Goal: Use online tool/utility: Utilize a website feature to perform a specific function

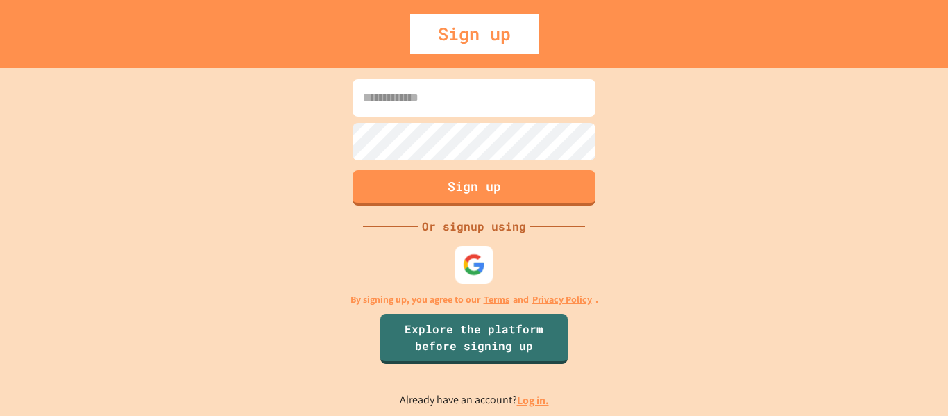
click at [490, 255] on div at bounding box center [474, 264] width 38 height 38
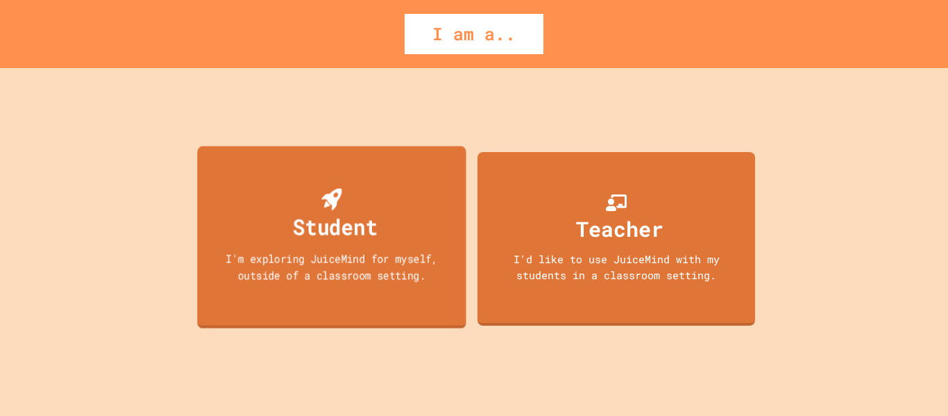
click at [380, 194] on div "Student I'm exploring JuiceMind for myself, outside of a classroom setting." at bounding box center [331, 237] width 268 height 182
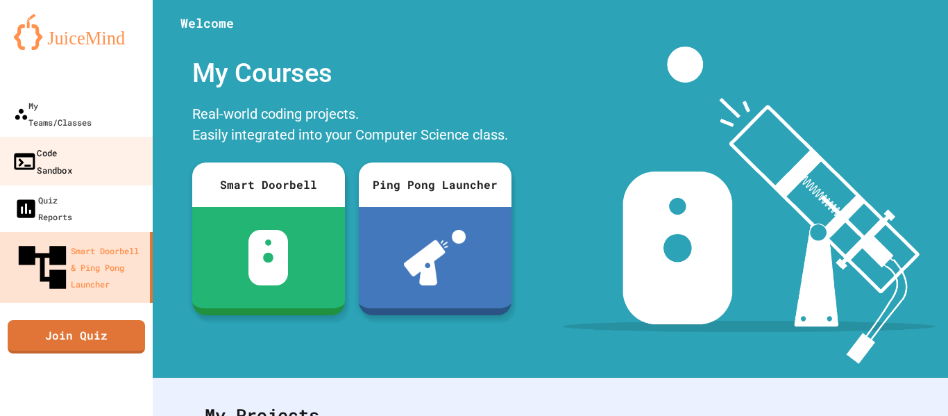
click at [105, 137] on link "Code Sandbox" at bounding box center [76, 161] width 157 height 49
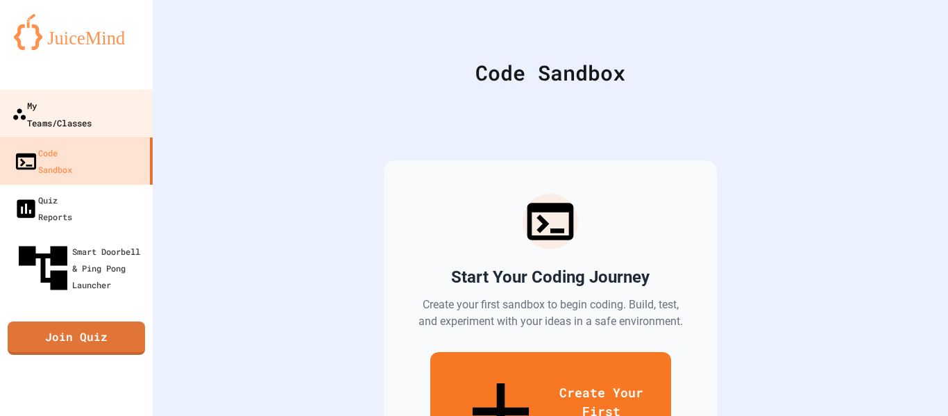
click at [130, 104] on link "My Teams/Classes" at bounding box center [76, 113] width 157 height 49
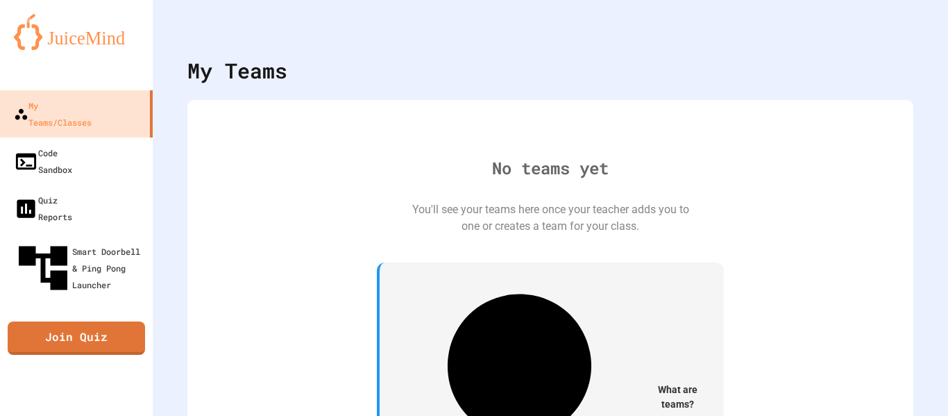
scroll to position [3, 0]
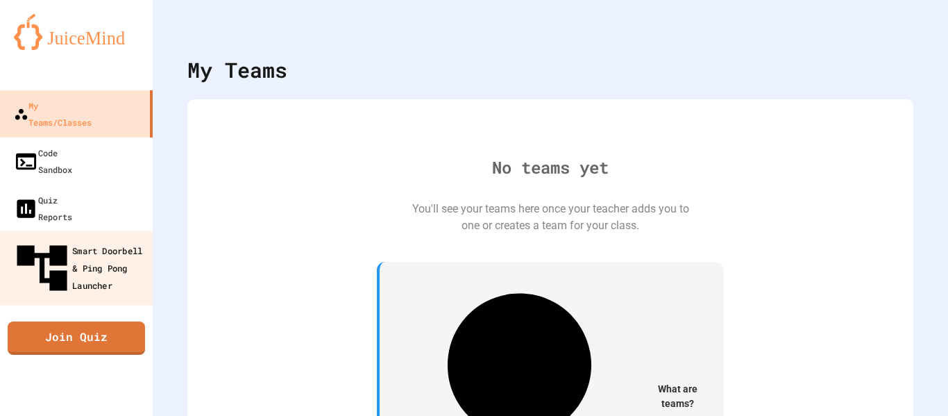
click at [110, 238] on div "Smart Doorbell & Ping Pong Launcher" at bounding box center [80, 268] width 137 height 60
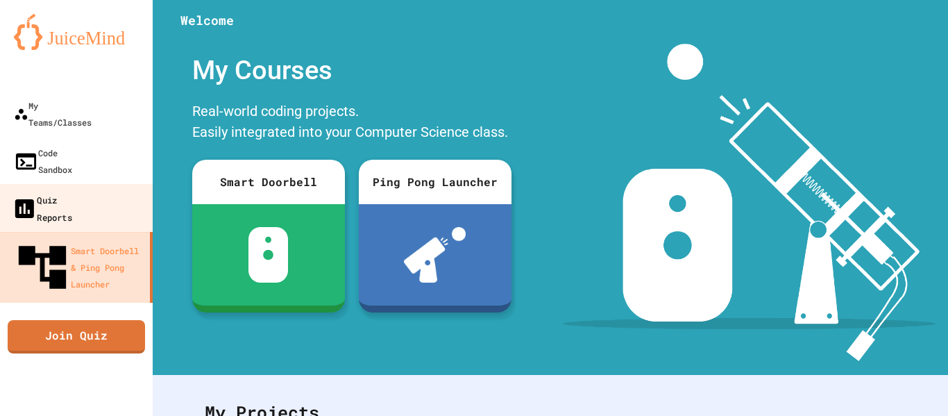
click at [127, 184] on link "Quiz Reports" at bounding box center [76, 208] width 157 height 49
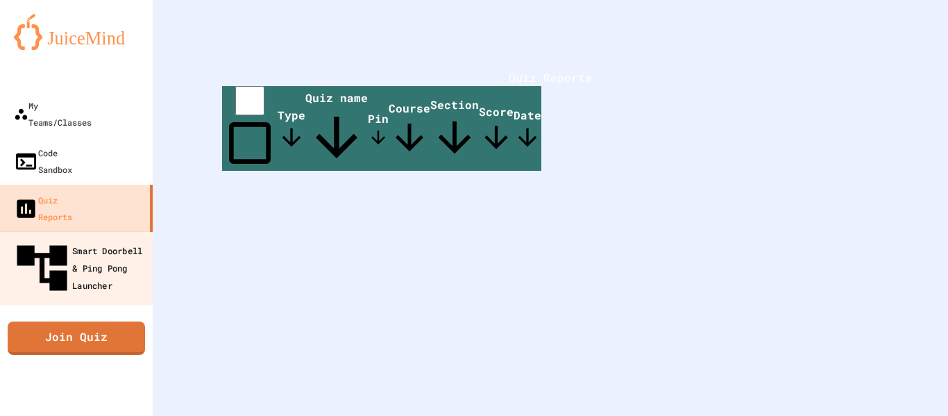
click at [125, 238] on div "Smart Doorbell & Ping Pong Launcher" at bounding box center [80, 268] width 137 height 60
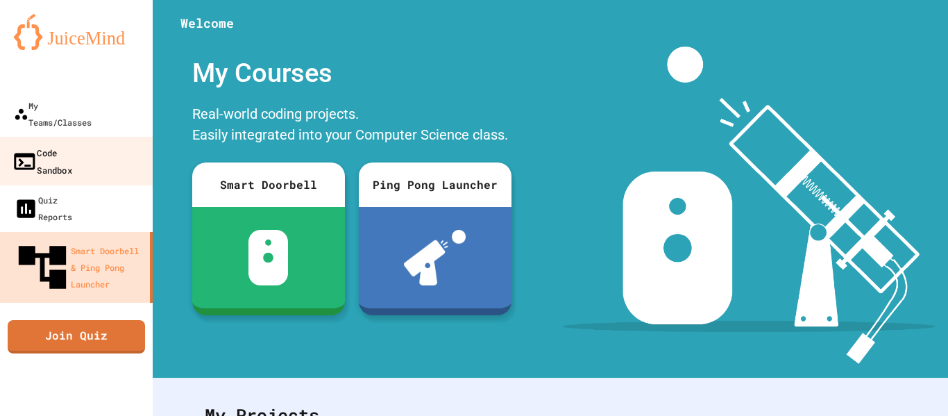
click at [116, 137] on link "Code Sandbox" at bounding box center [76, 161] width 157 height 49
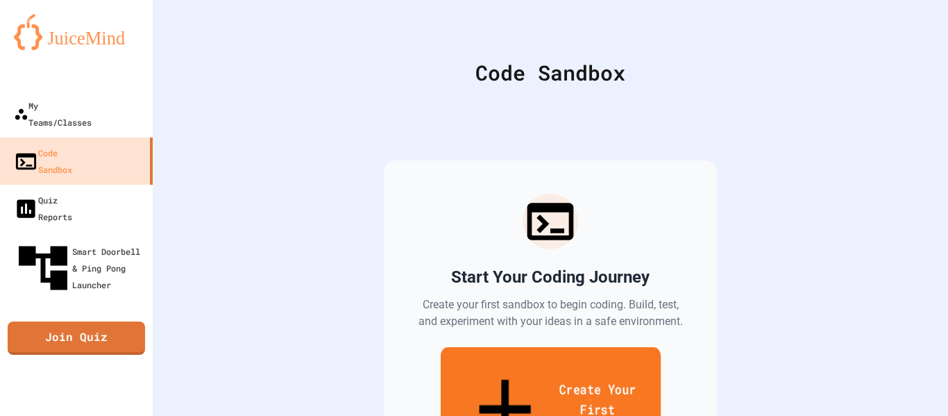
click at [593, 351] on link "Create Your First Sandbox" at bounding box center [550, 411] width 220 height 128
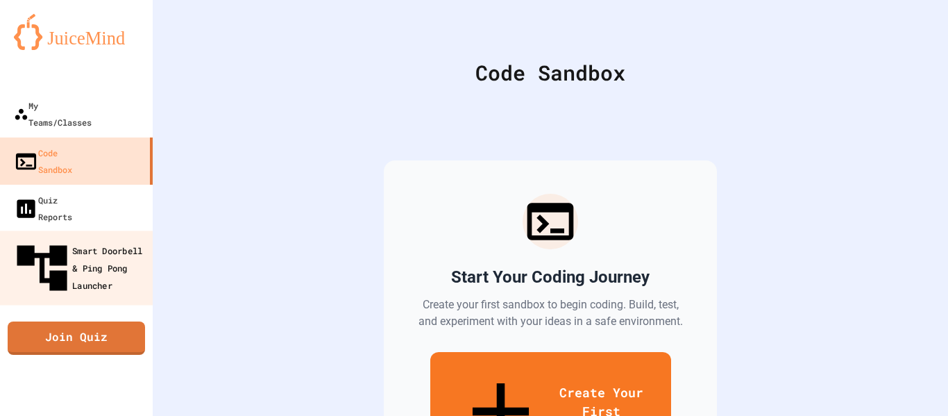
click at [137, 238] on div "Smart Doorbell & Ping Pong Launcher" at bounding box center [80, 268] width 137 height 60
